Goal: Information Seeking & Learning: Find specific fact

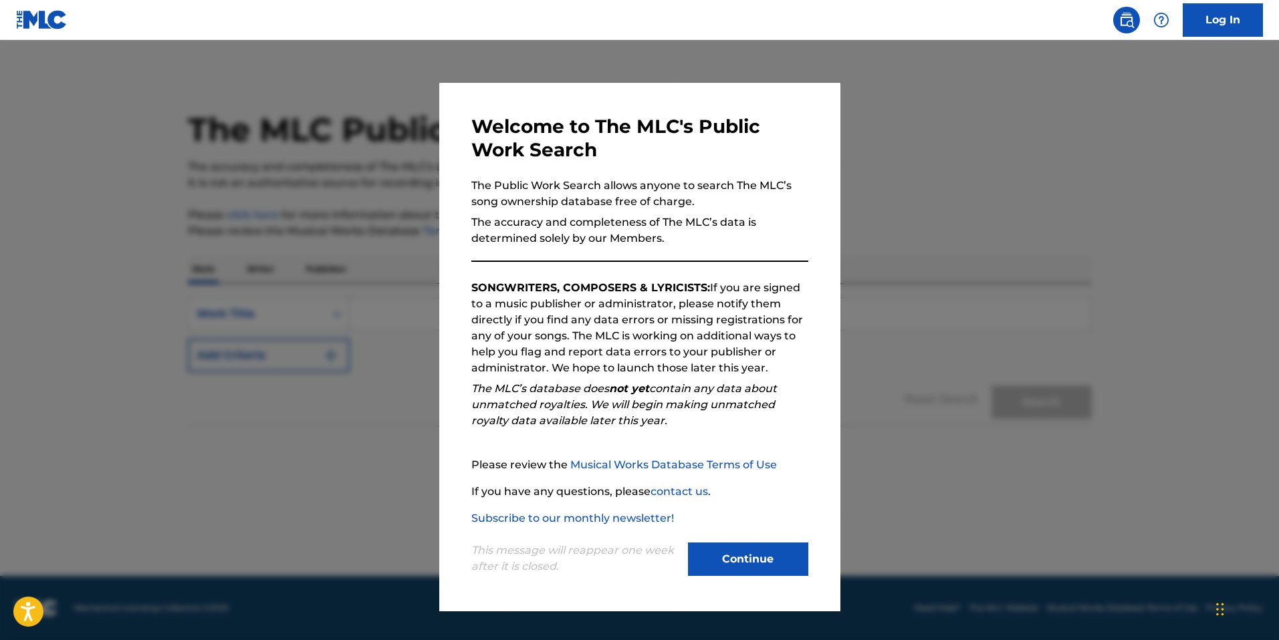
click at [746, 564] on button "Continue" at bounding box center [748, 559] width 120 height 33
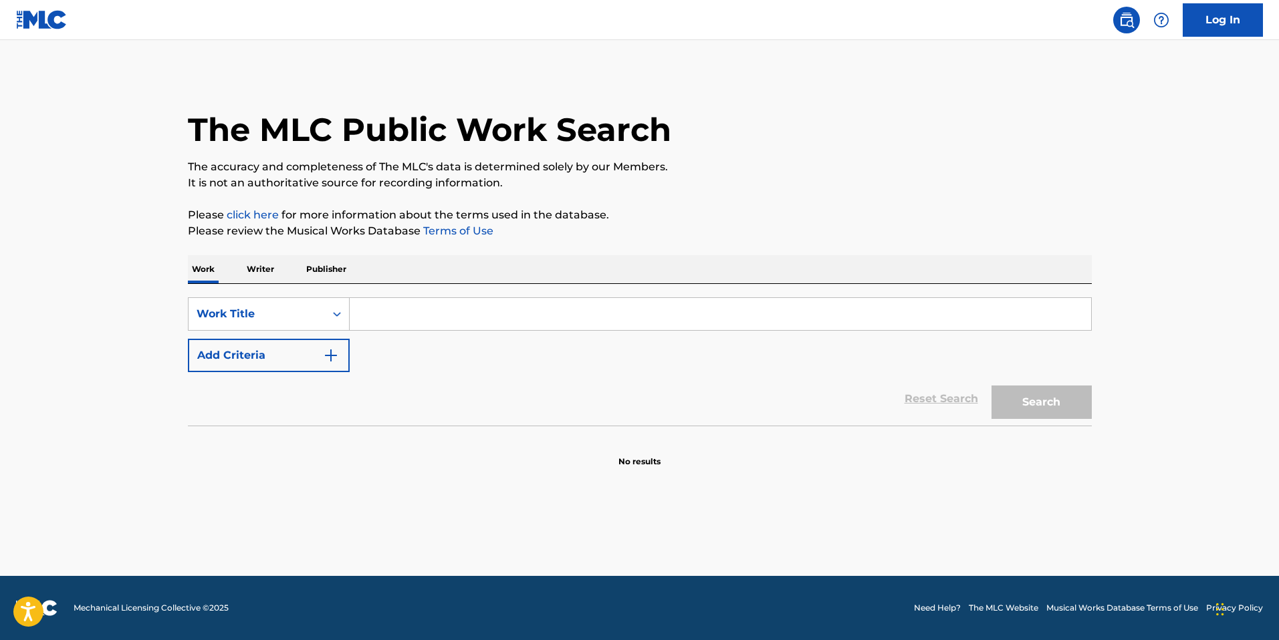
click at [426, 311] on input "Search Form" at bounding box center [720, 314] width 741 height 32
click at [460, 321] on input "Search Form" at bounding box center [720, 314] width 741 height 32
click at [509, 317] on input "Search Form" at bounding box center [720, 314] width 741 height 32
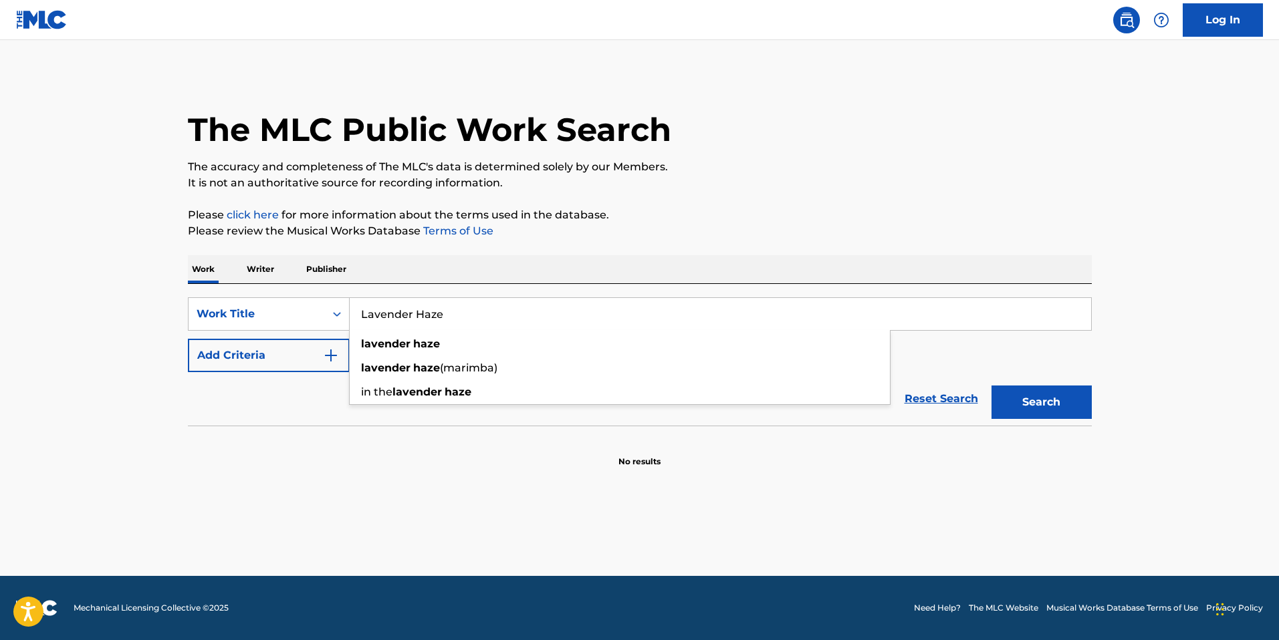
type input "Lavender Haze"
click at [991, 386] on button "Search" at bounding box center [1041, 402] width 100 height 33
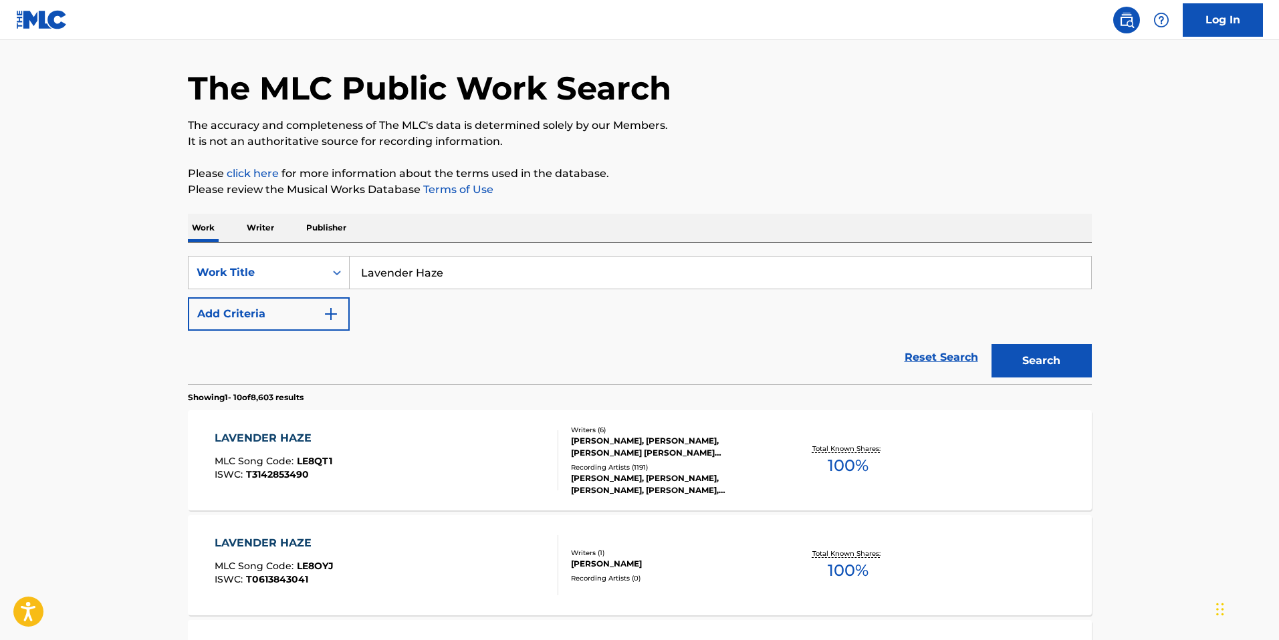
scroll to position [249, 0]
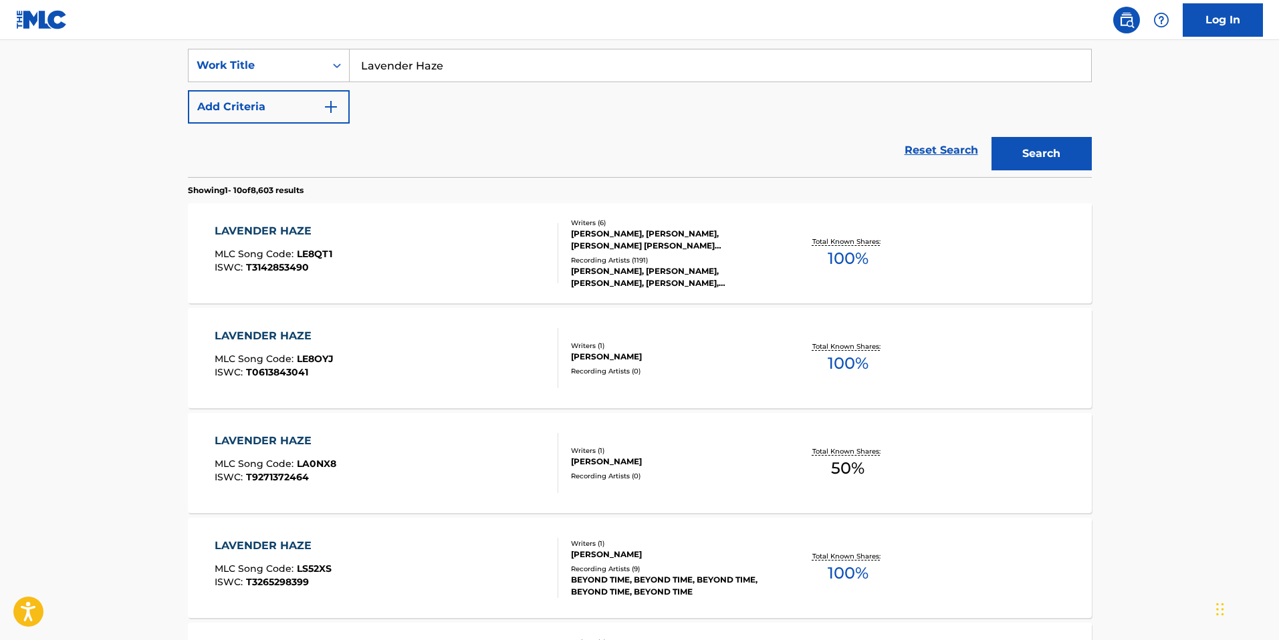
click at [558, 246] on div "Writers ( 6 ) [PERSON_NAME], [PERSON_NAME], [PERSON_NAME] [PERSON_NAME] [PERSON…" at bounding box center [665, 254] width 215 height 72
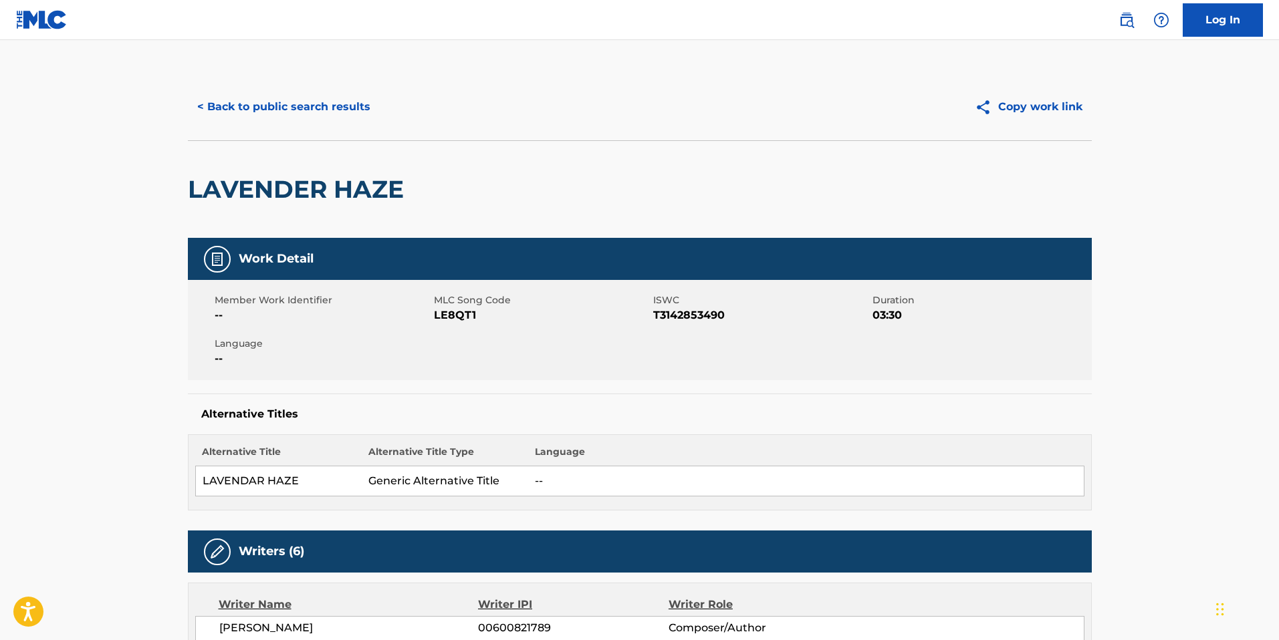
click at [263, 100] on button "< Back to public search results" at bounding box center [284, 106] width 192 height 33
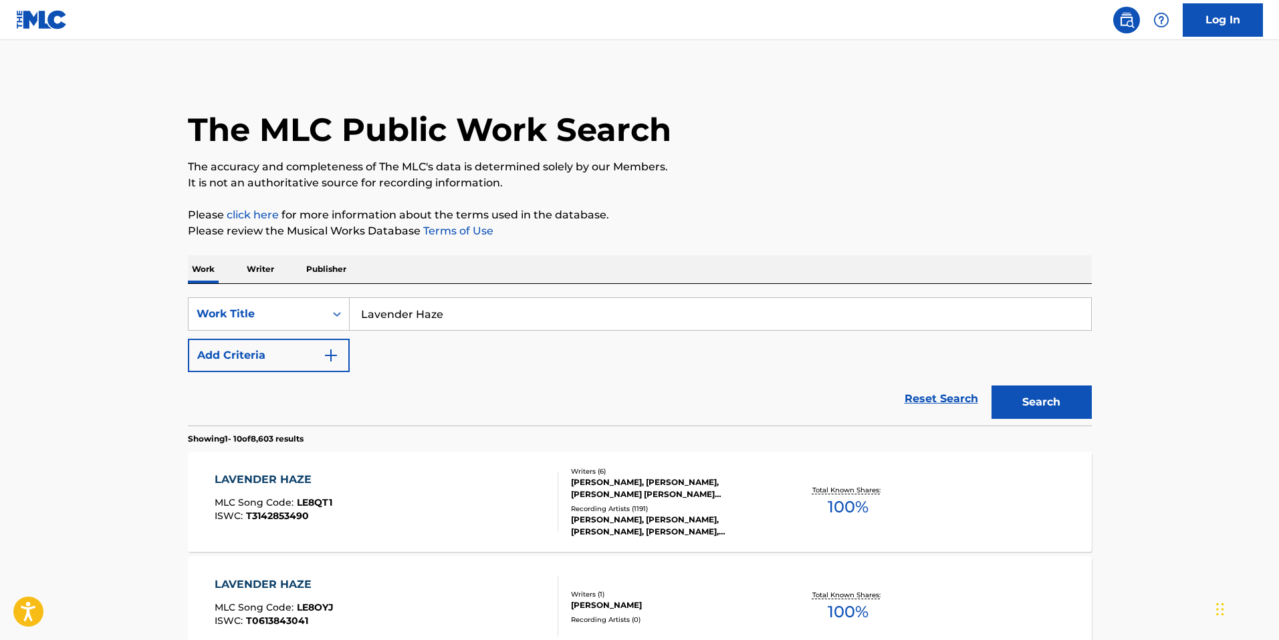
scroll to position [249, 0]
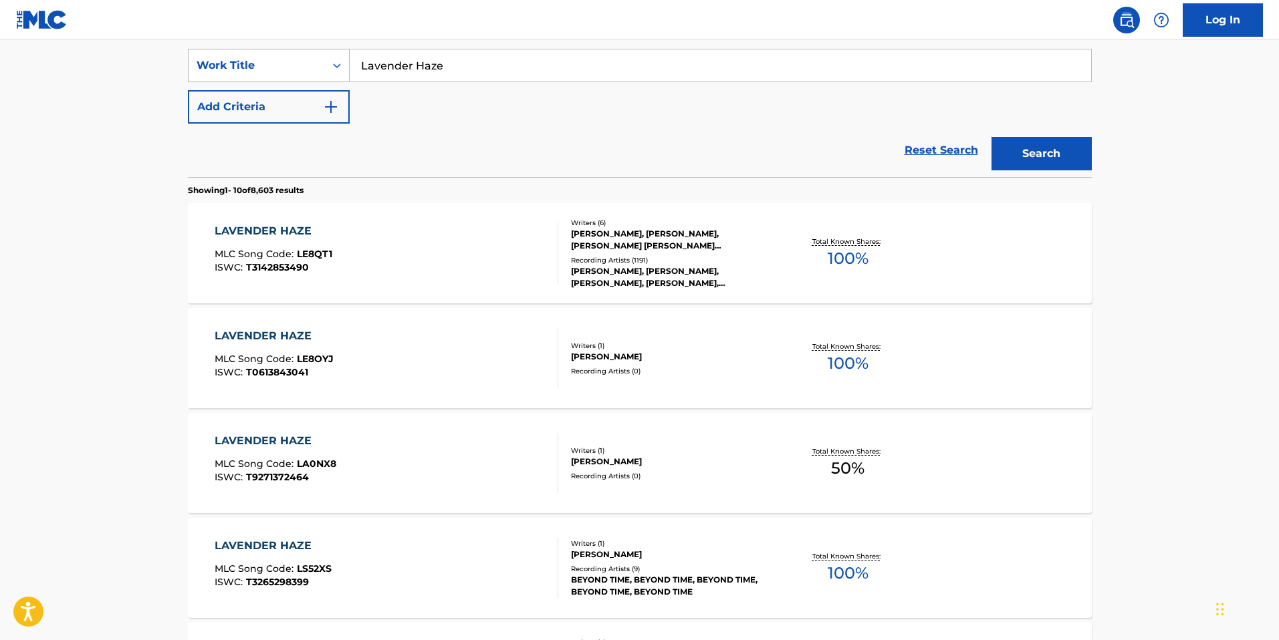
click at [331, 63] on icon "Search Form" at bounding box center [336, 65] width 13 height 13
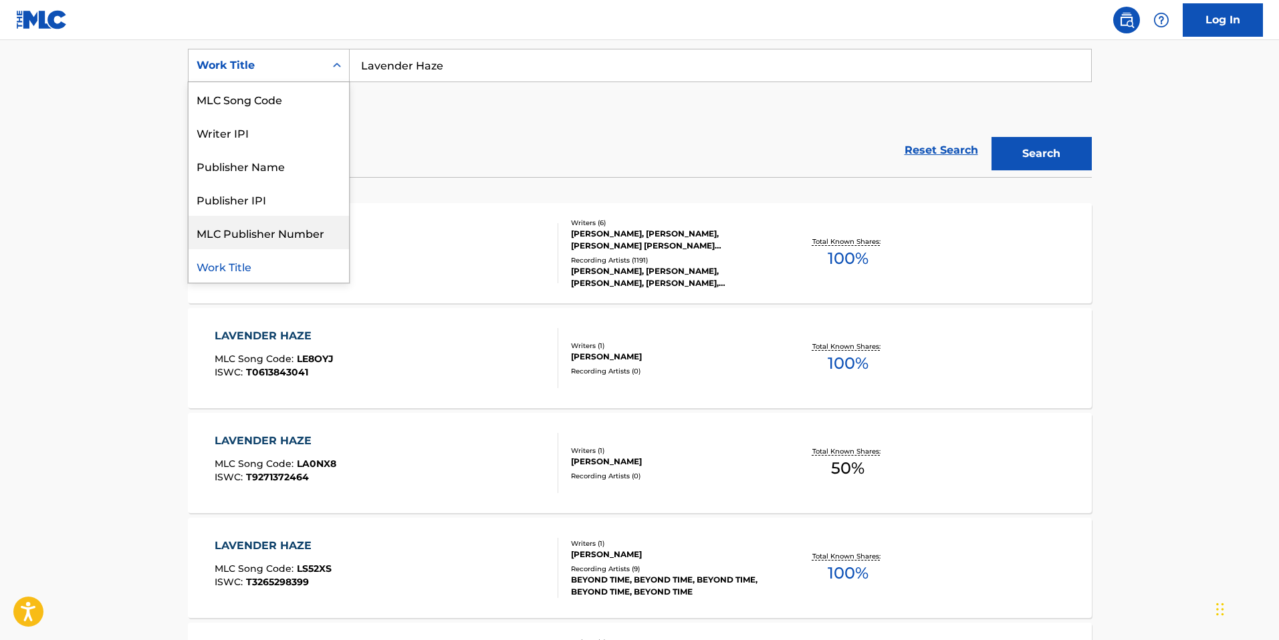
scroll to position [0, 0]
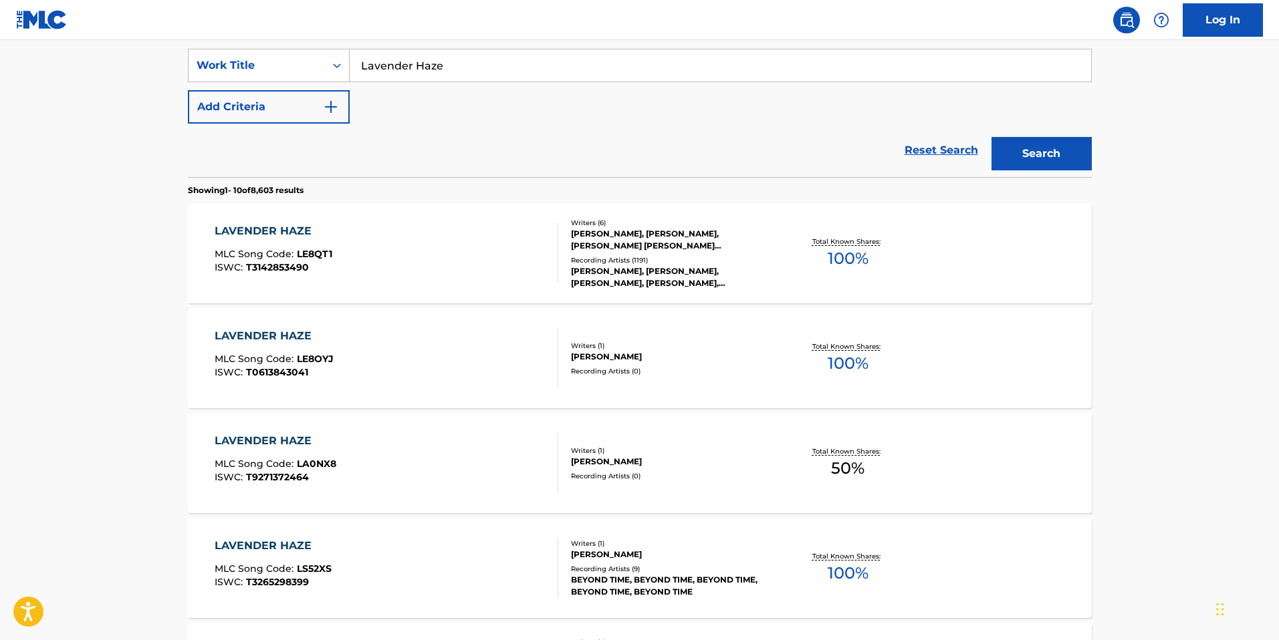
click at [593, 124] on div "Reset Search Search" at bounding box center [640, 150] width 904 height 53
click at [343, 69] on div "Search Form" at bounding box center [337, 65] width 24 height 24
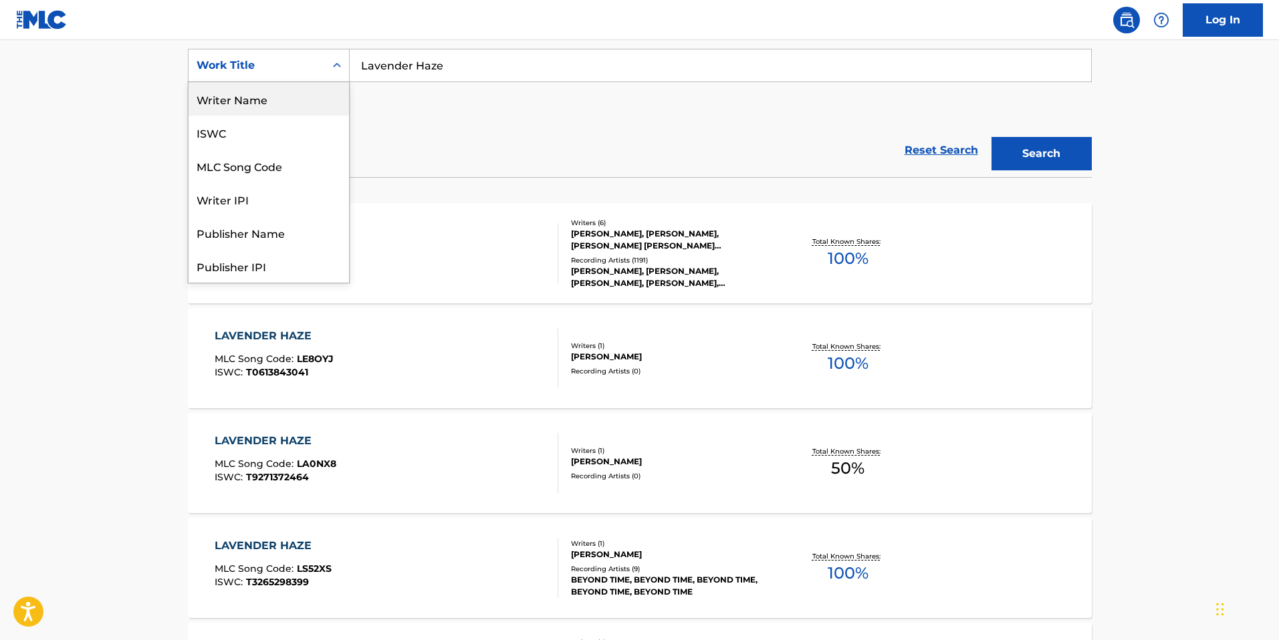
drag, startPoint x: 235, startPoint y: 99, endPoint x: 250, endPoint y: 92, distance: 17.0
click at [235, 99] on div "Writer Name" at bounding box center [268, 98] width 160 height 33
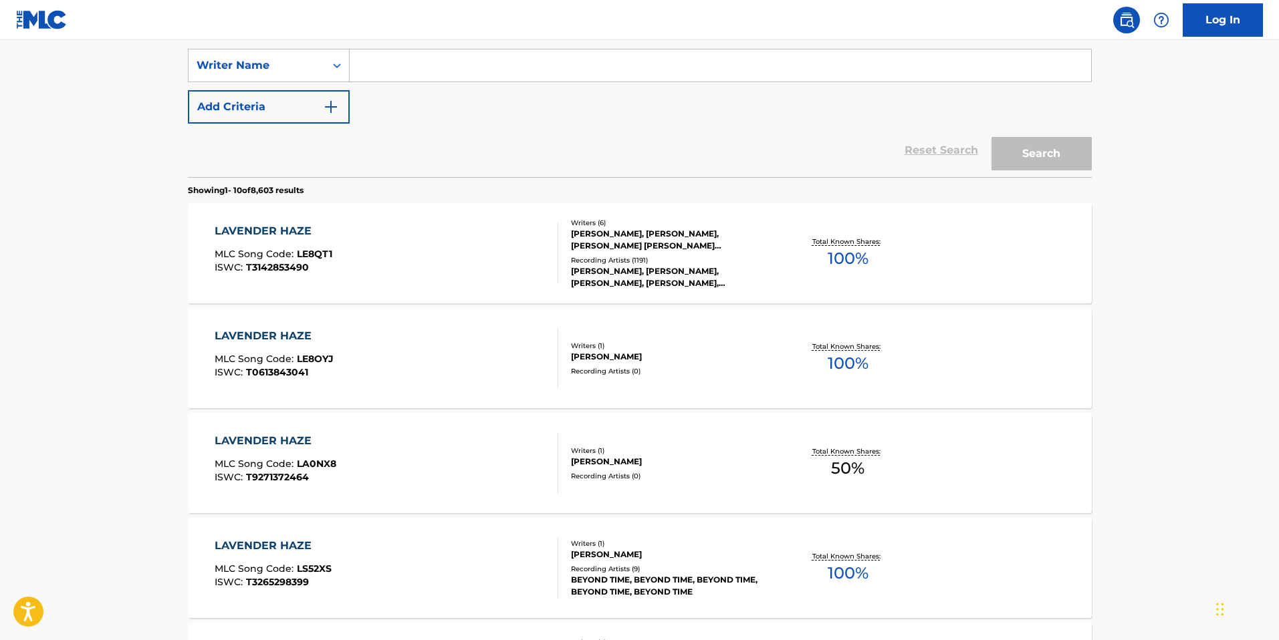
click at [515, 61] on input "Search Form" at bounding box center [720, 65] width 741 height 32
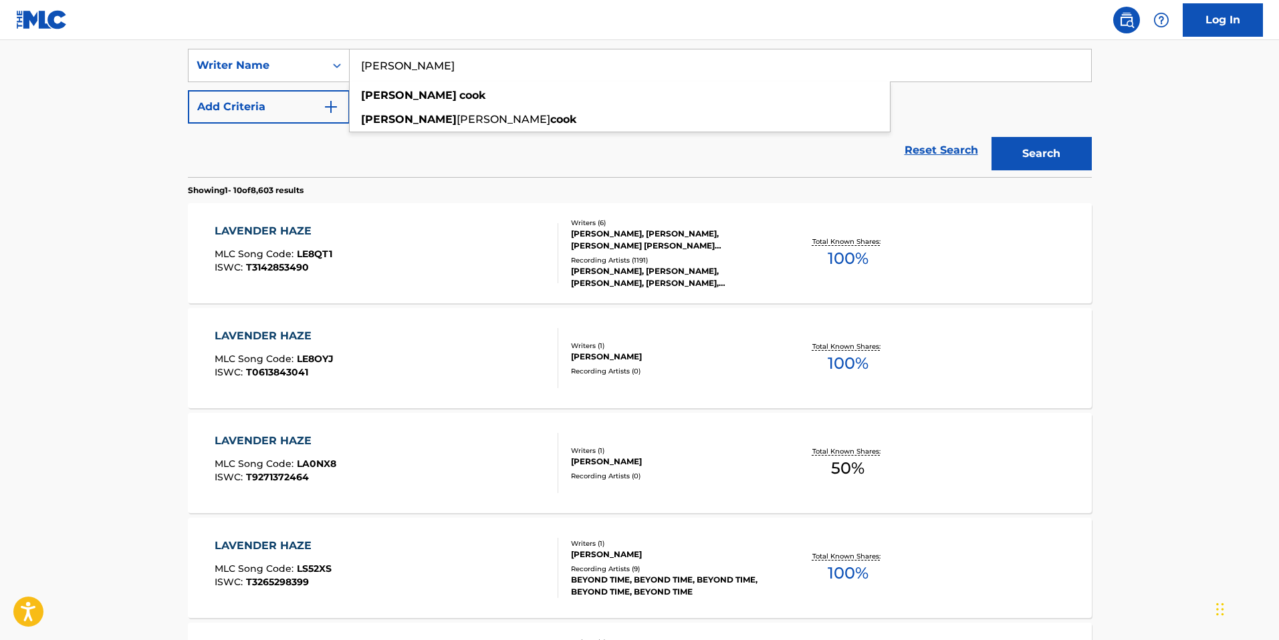
type input "[PERSON_NAME]"
click at [991, 137] on button "Search" at bounding box center [1041, 153] width 100 height 33
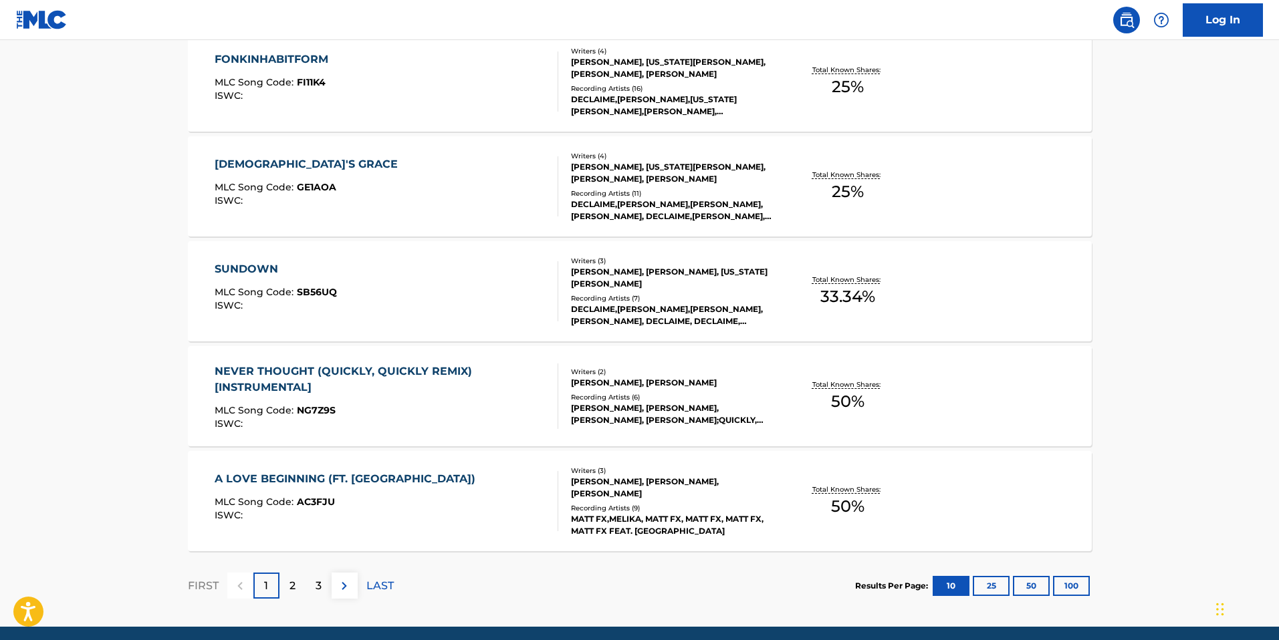
scroll to position [984, 0]
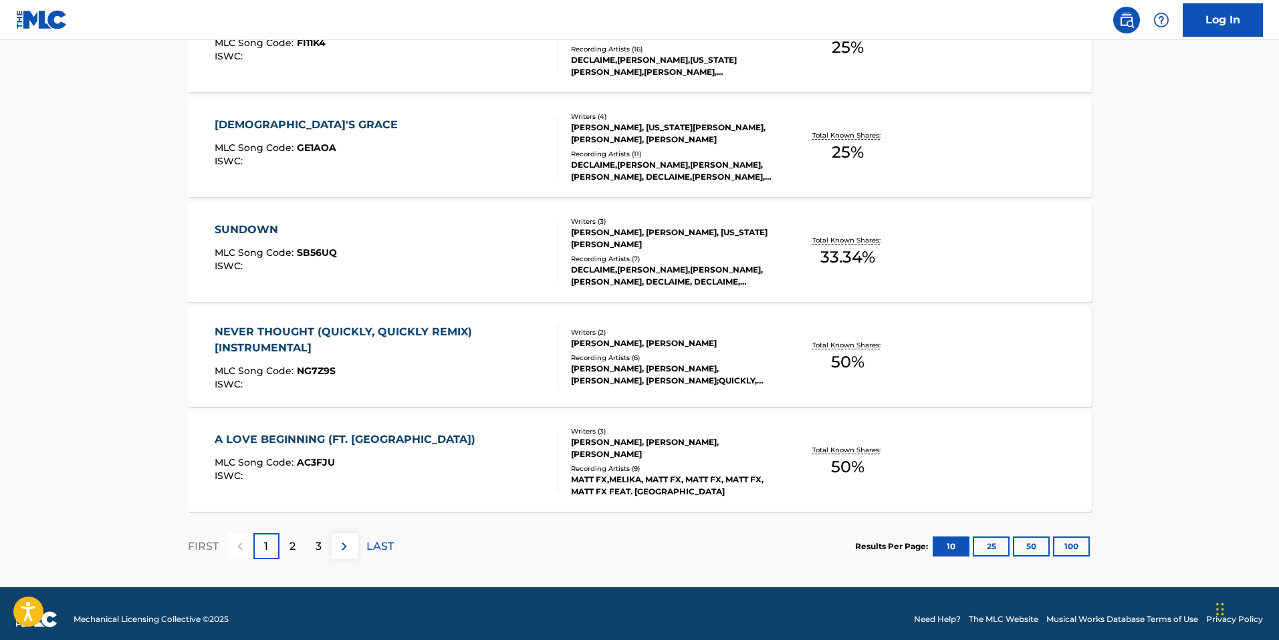
click at [1062, 550] on button "100" at bounding box center [1071, 547] width 37 height 20
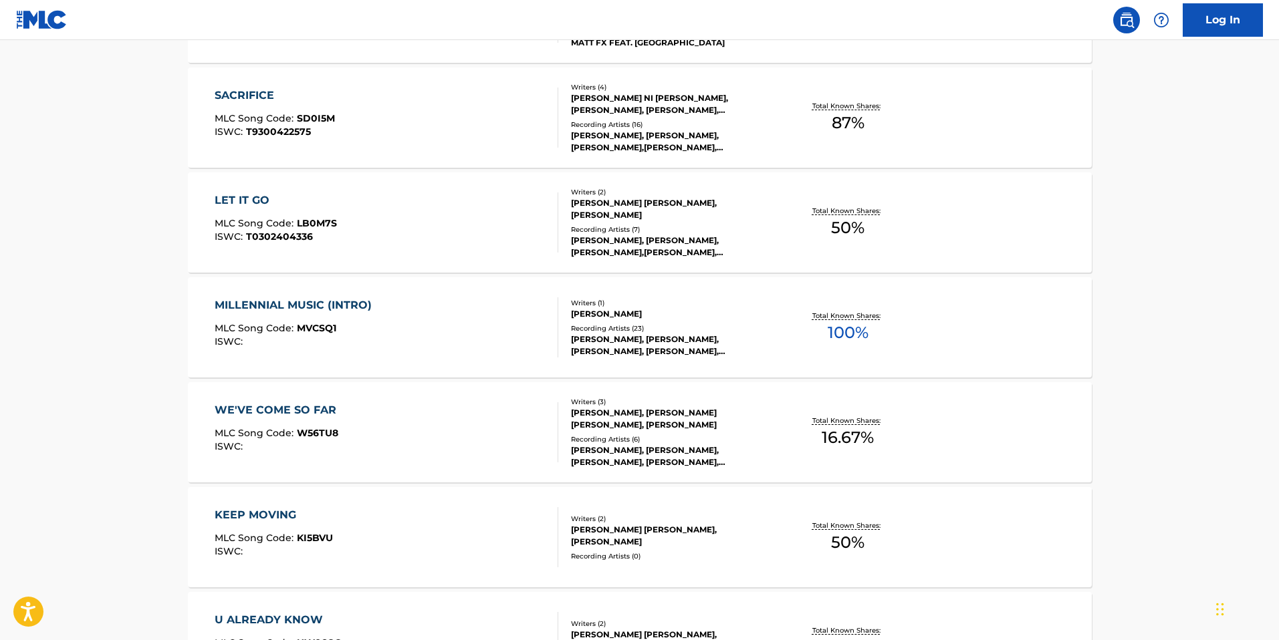
scroll to position [1435, 0]
